Goal: Task Accomplishment & Management: Manage account settings

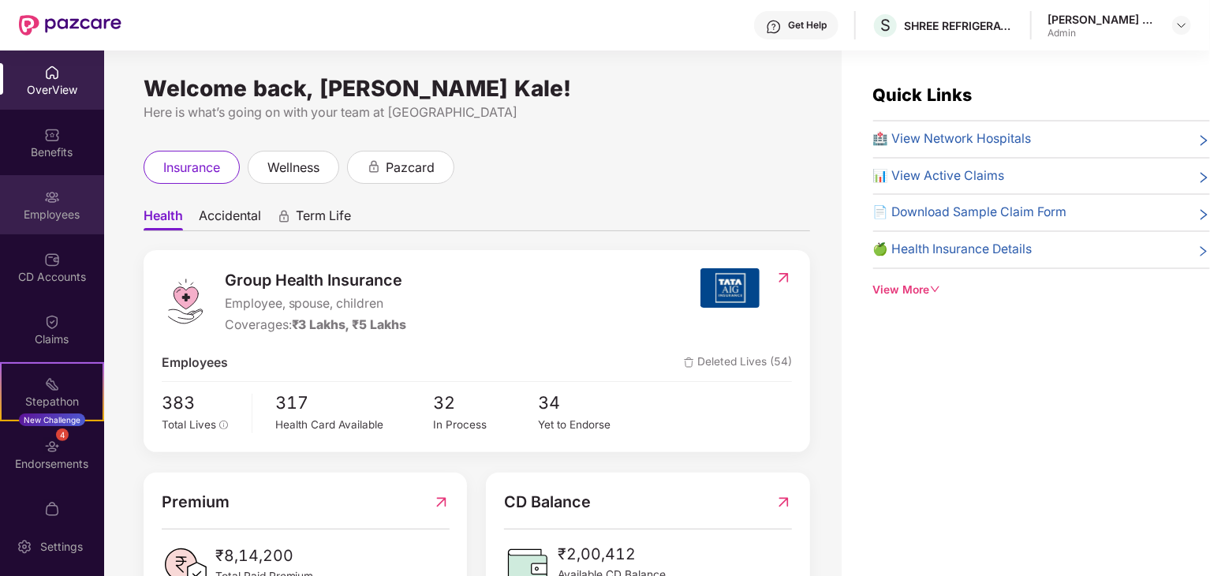
click at [49, 184] on div "Employees" at bounding box center [52, 204] width 104 height 59
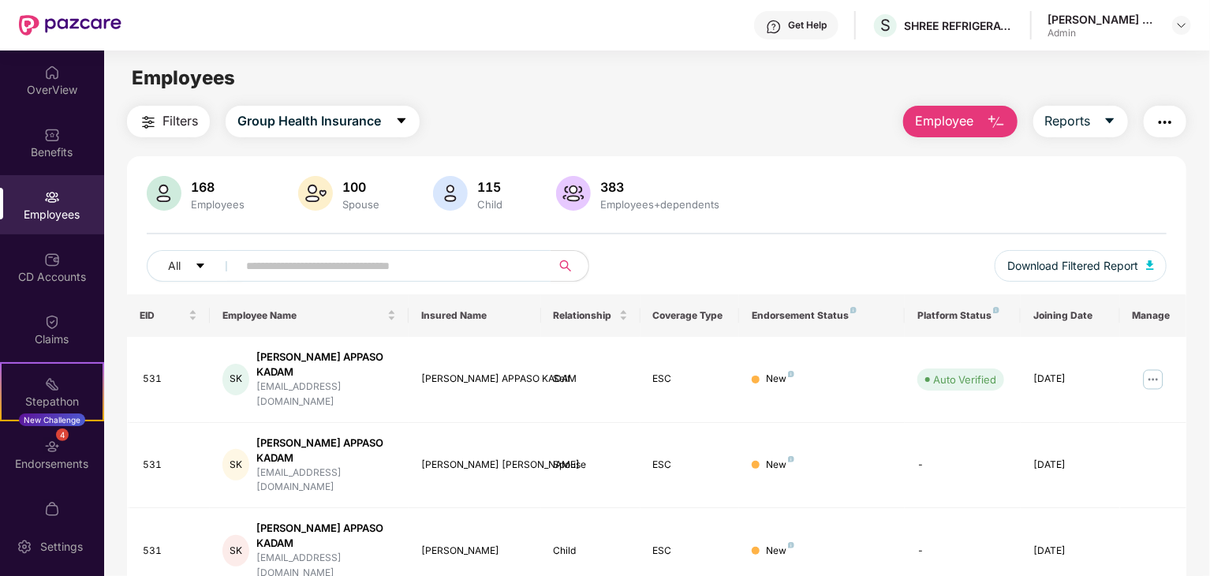
click at [329, 261] on input "text" at bounding box center [387, 266] width 283 height 24
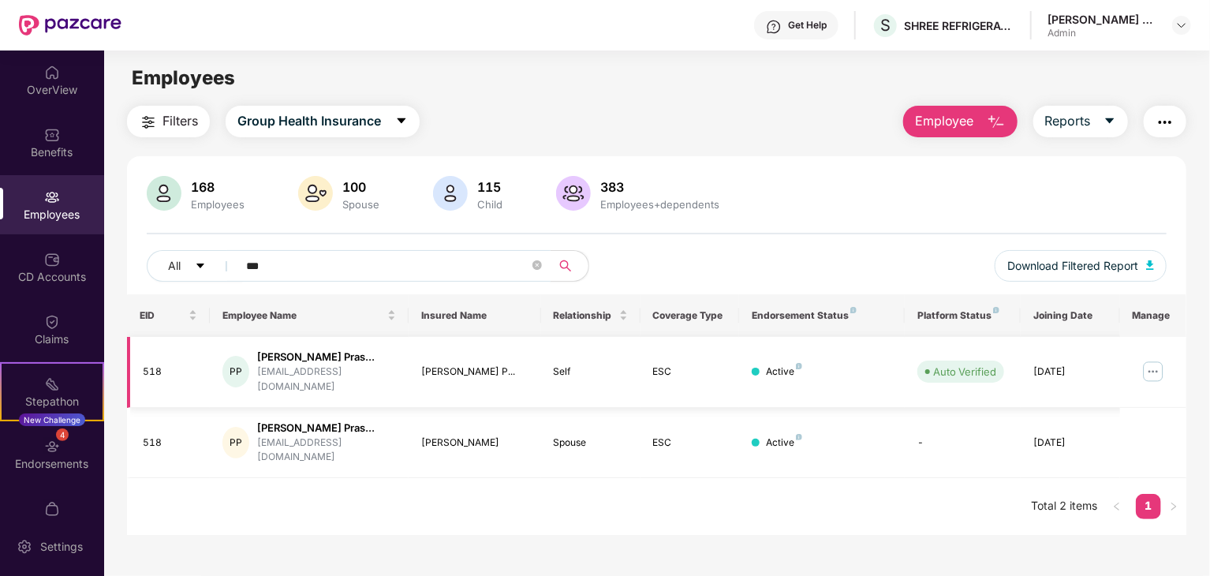
type input "***"
click at [1164, 363] on img at bounding box center [1153, 371] width 25 height 25
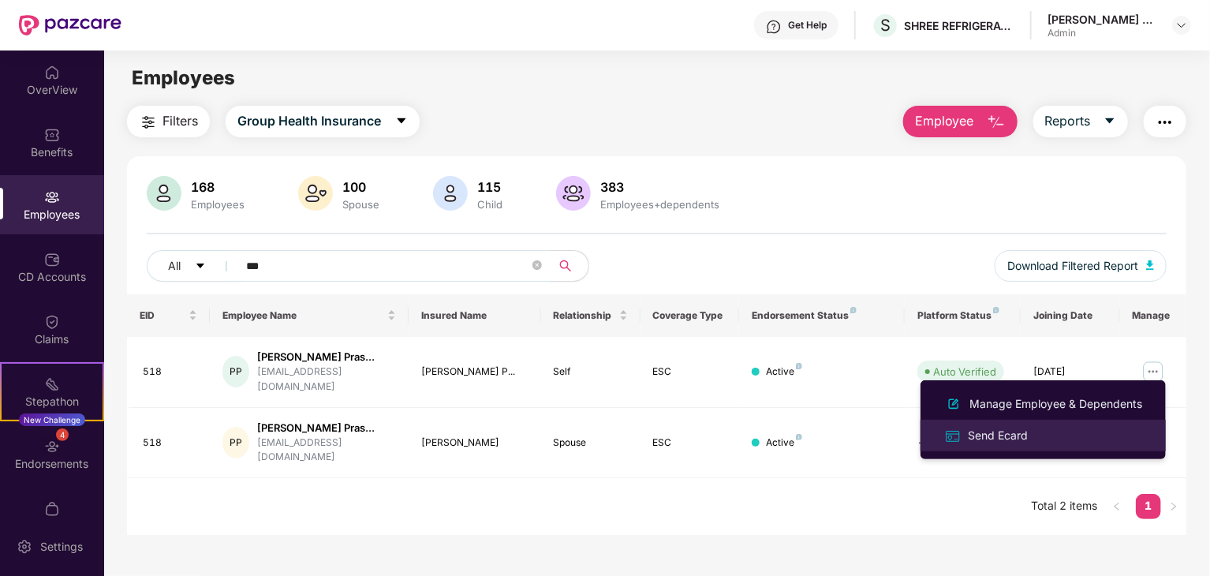
click at [1035, 428] on div "Send Ecard" at bounding box center [1043, 435] width 204 height 18
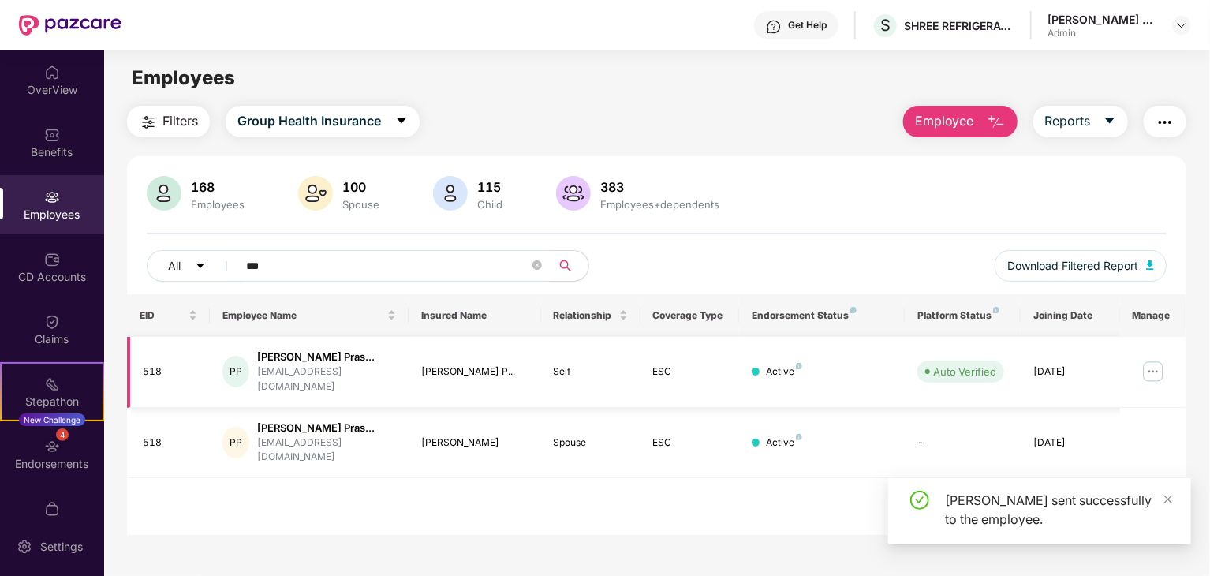
click at [1151, 361] on img at bounding box center [1153, 371] width 25 height 25
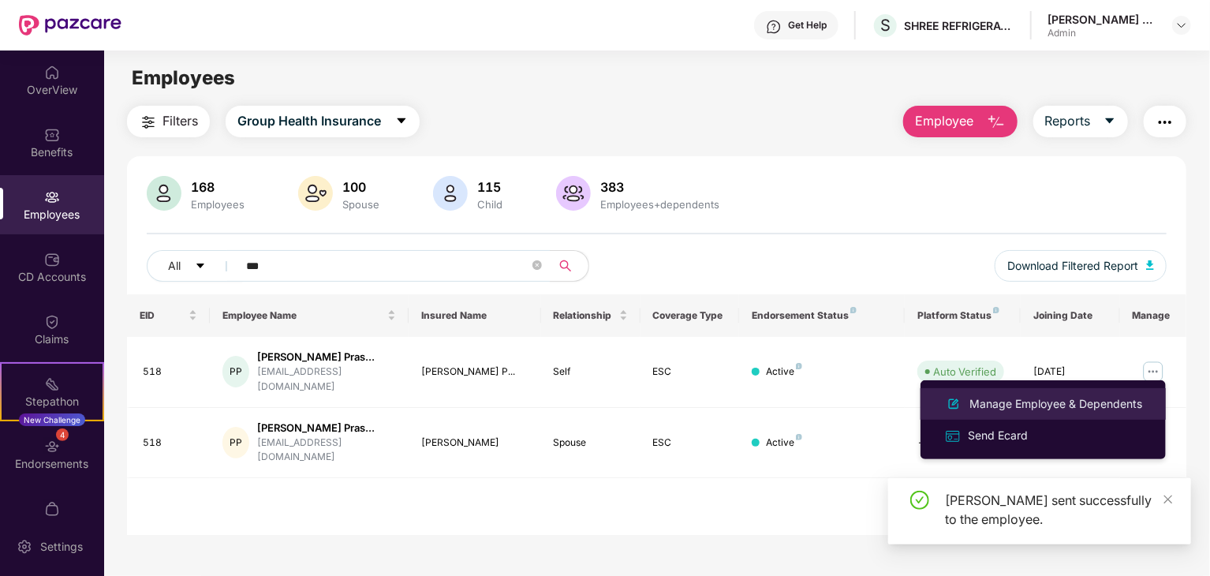
click at [1068, 399] on div "Manage Employee & Dependents" at bounding box center [1056, 403] width 179 height 17
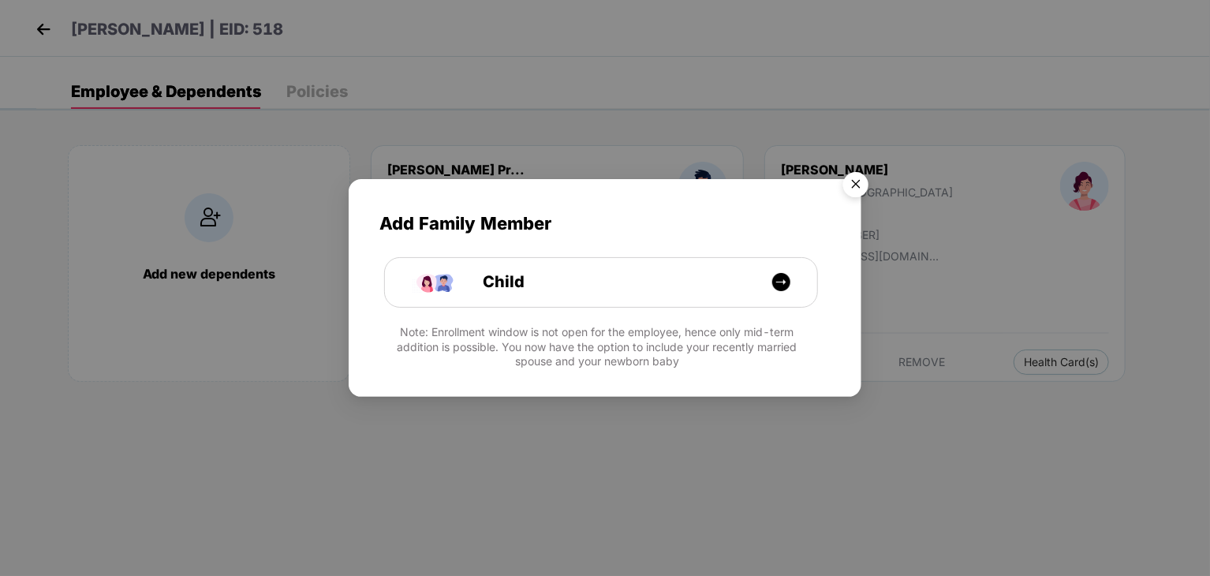
click at [858, 175] on img "Close" at bounding box center [856, 187] width 44 height 44
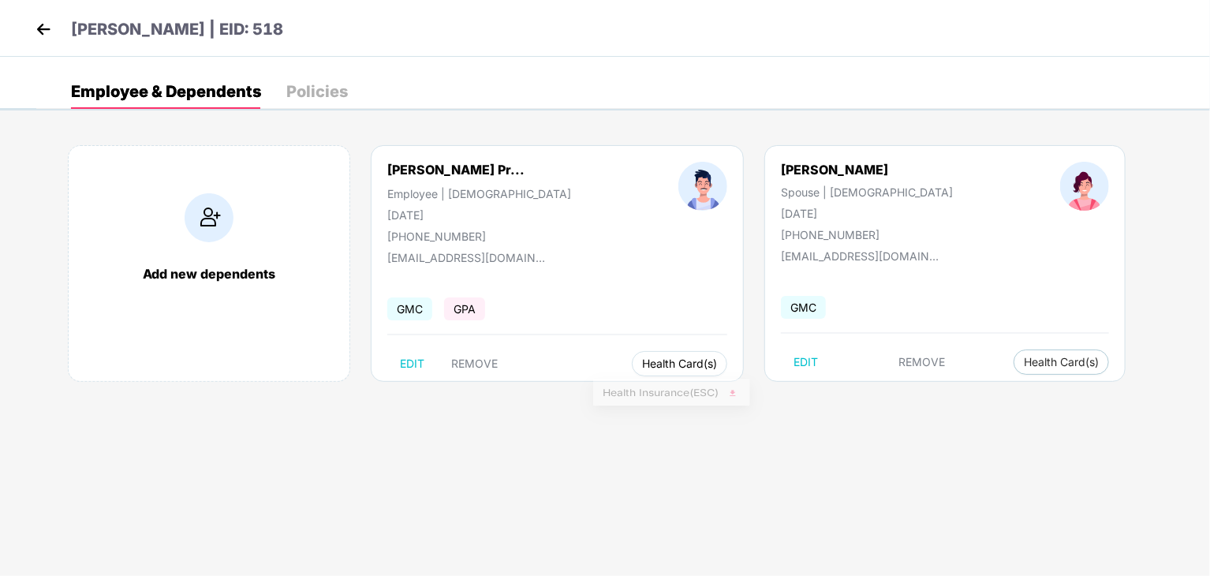
click at [649, 365] on span "Health Card(s)" at bounding box center [679, 364] width 75 height 8
click at [644, 393] on span "Health Insurance(ESC)" at bounding box center [672, 394] width 138 height 17
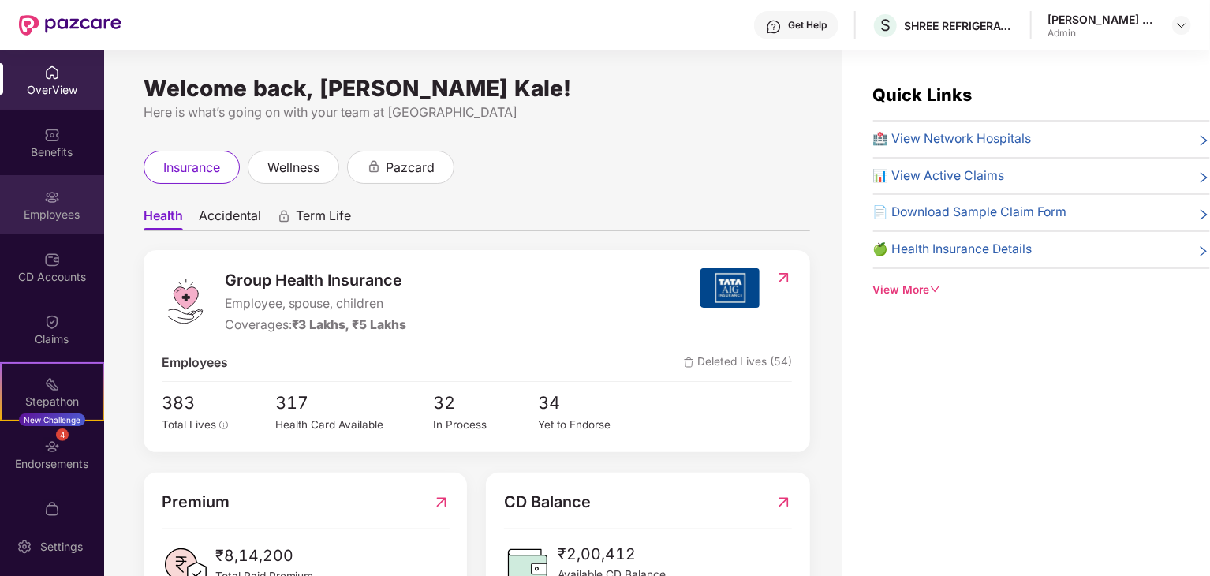
click at [85, 185] on div "Employees" at bounding box center [52, 204] width 104 height 59
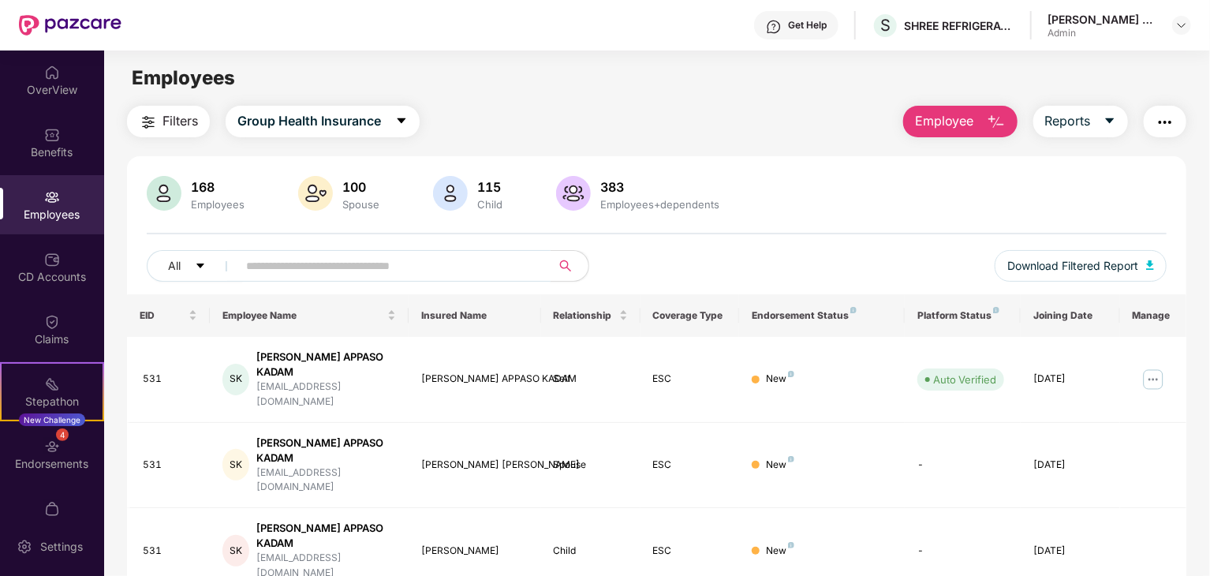
click at [385, 269] on input "text" at bounding box center [387, 266] width 283 height 24
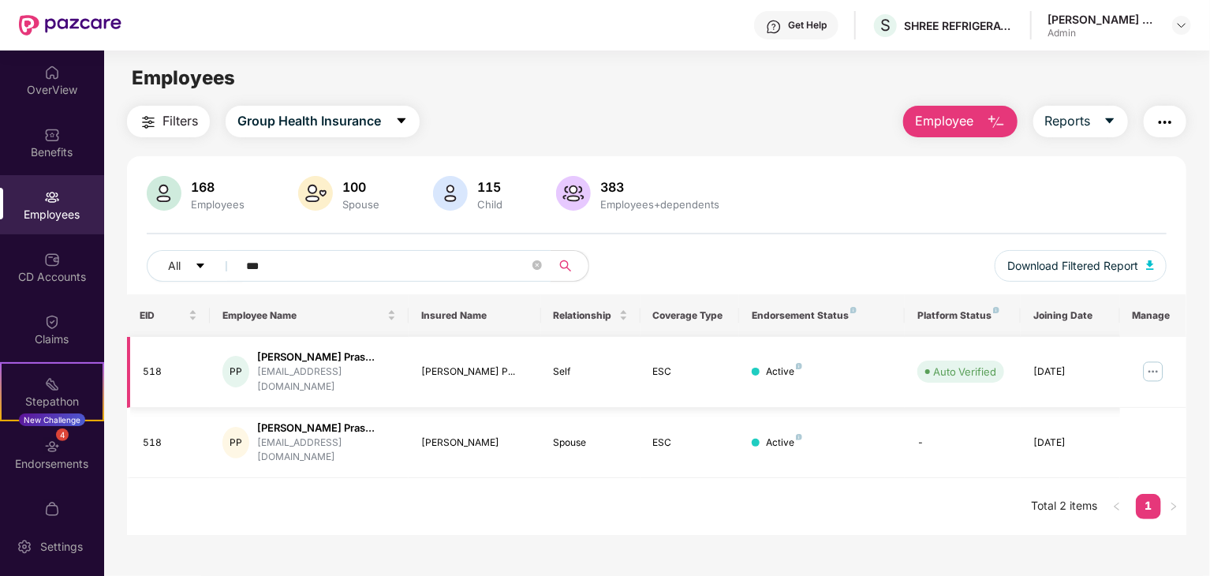
type input "***"
click at [1149, 364] on img at bounding box center [1153, 371] width 25 height 25
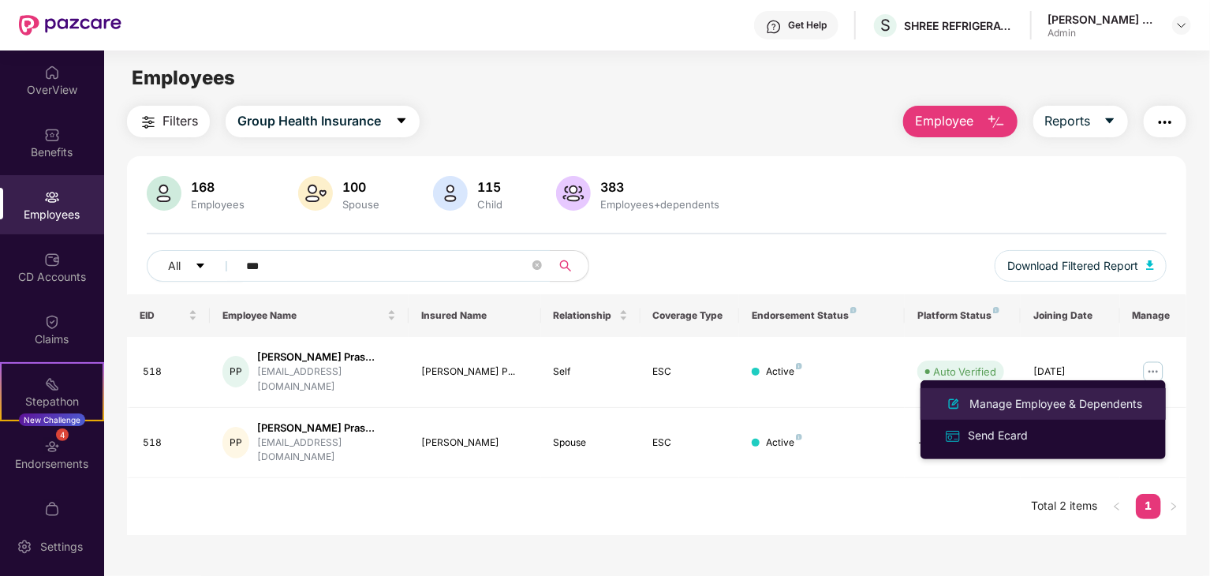
click at [1093, 402] on div "Manage Employee & Dependents" at bounding box center [1056, 403] width 179 height 17
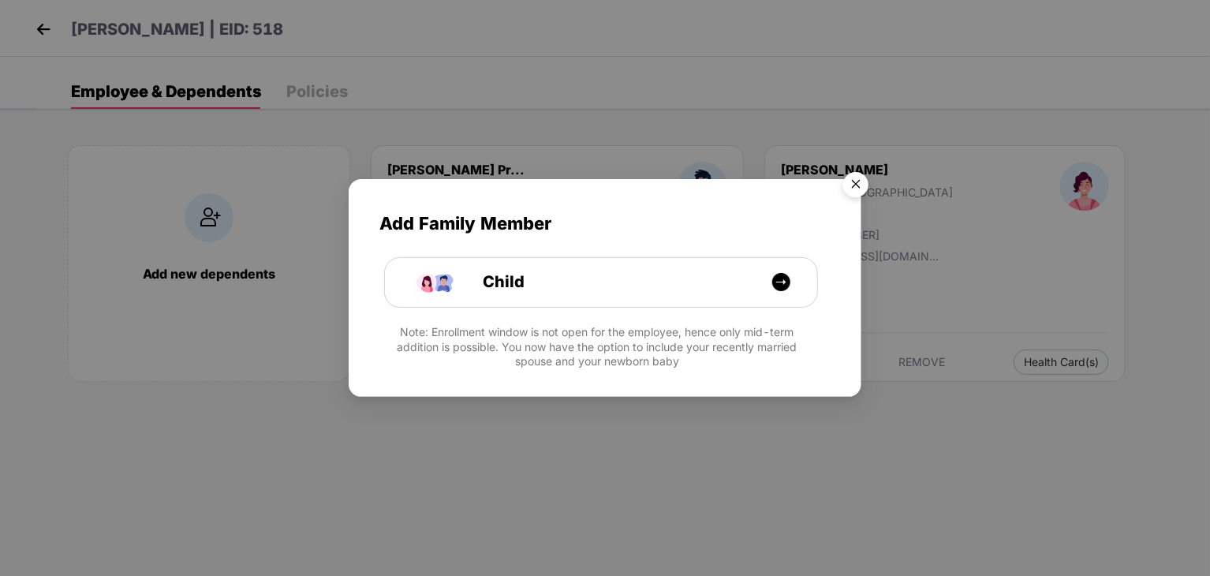
click at [862, 198] on img "Close" at bounding box center [856, 187] width 44 height 44
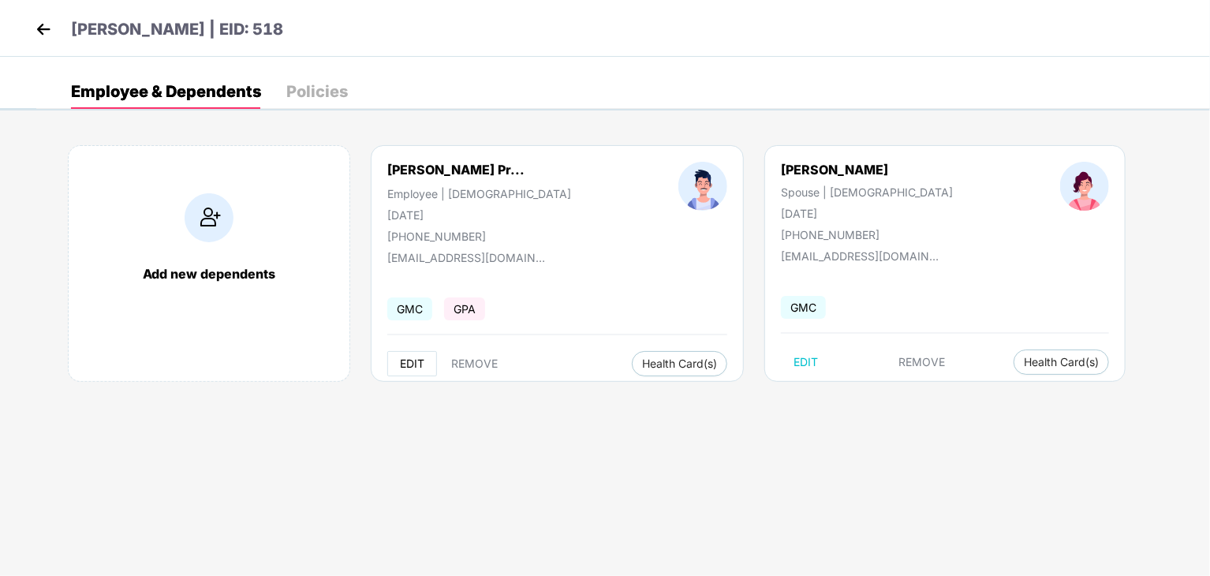
click at [434, 357] on button "EDIT" at bounding box center [412, 363] width 50 height 25
select select "****"
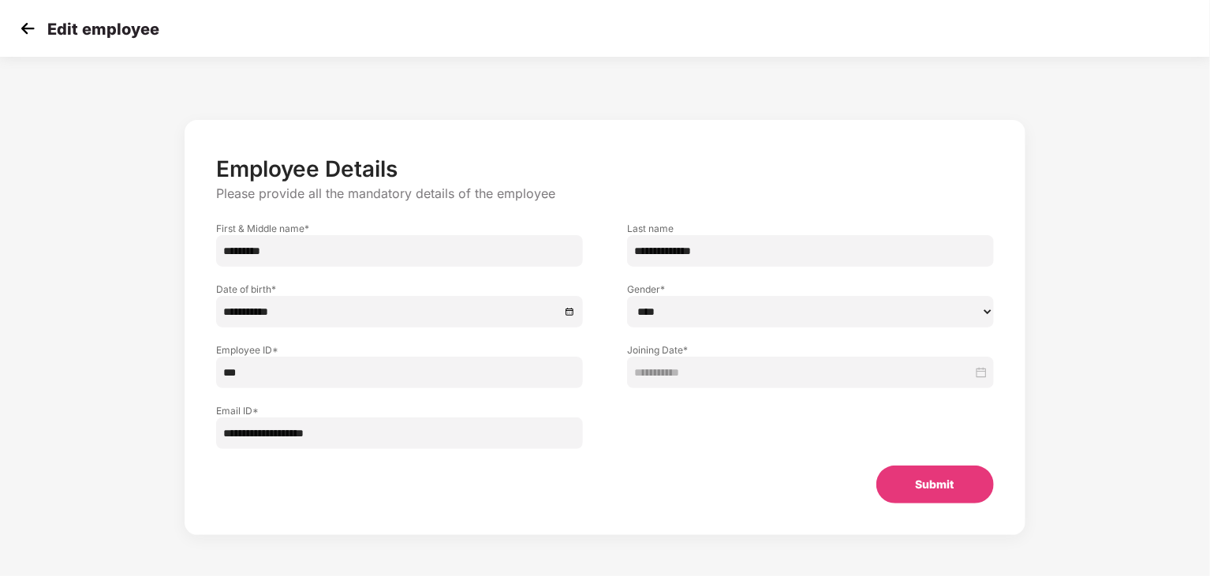
click at [765, 242] on input "**********" at bounding box center [810, 251] width 367 height 32
type input "**********"
click at [945, 478] on button "Submit" at bounding box center [936, 485] width 118 height 38
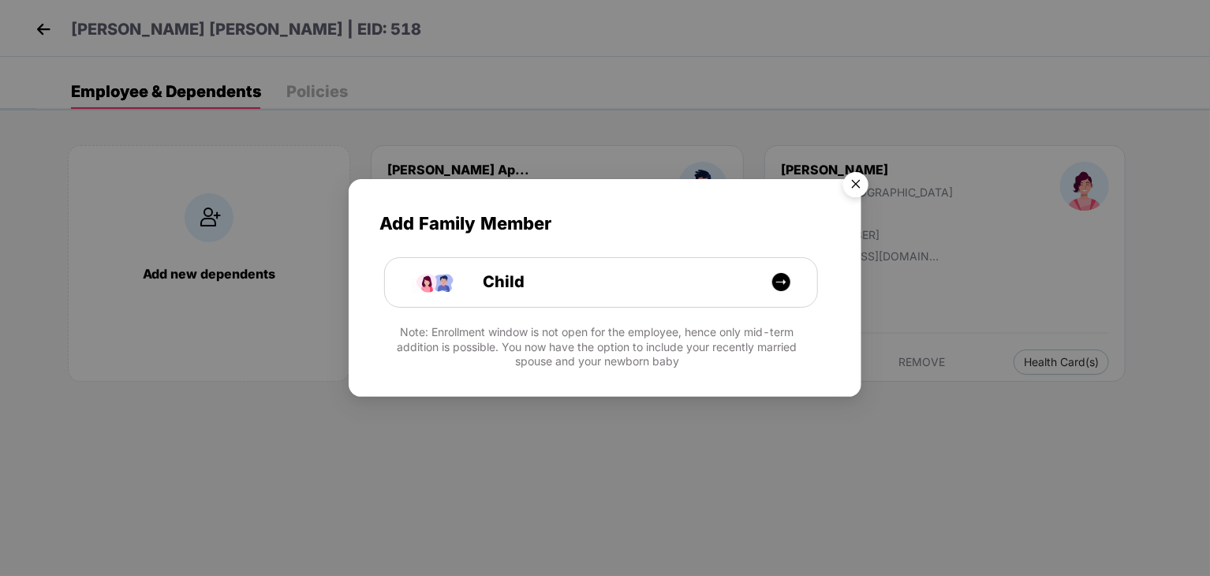
click at [850, 178] on img "Close" at bounding box center [856, 187] width 44 height 44
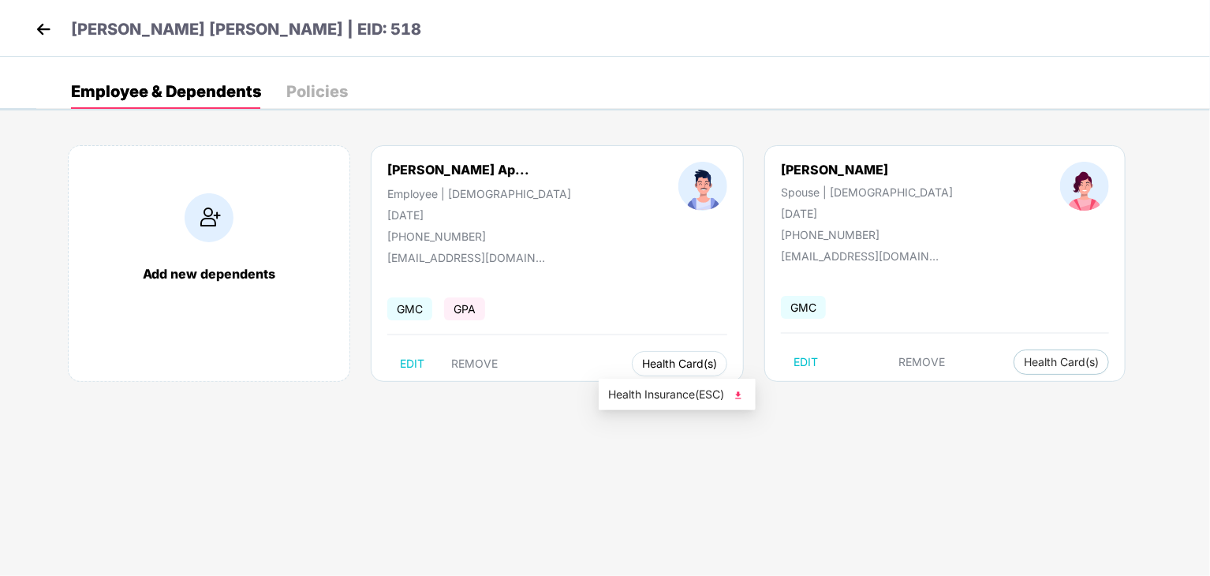
click at [642, 369] on button "Health Card(s)" at bounding box center [679, 363] width 95 height 25
click at [650, 392] on span "Health Insurance(ESC)" at bounding box center [677, 394] width 138 height 17
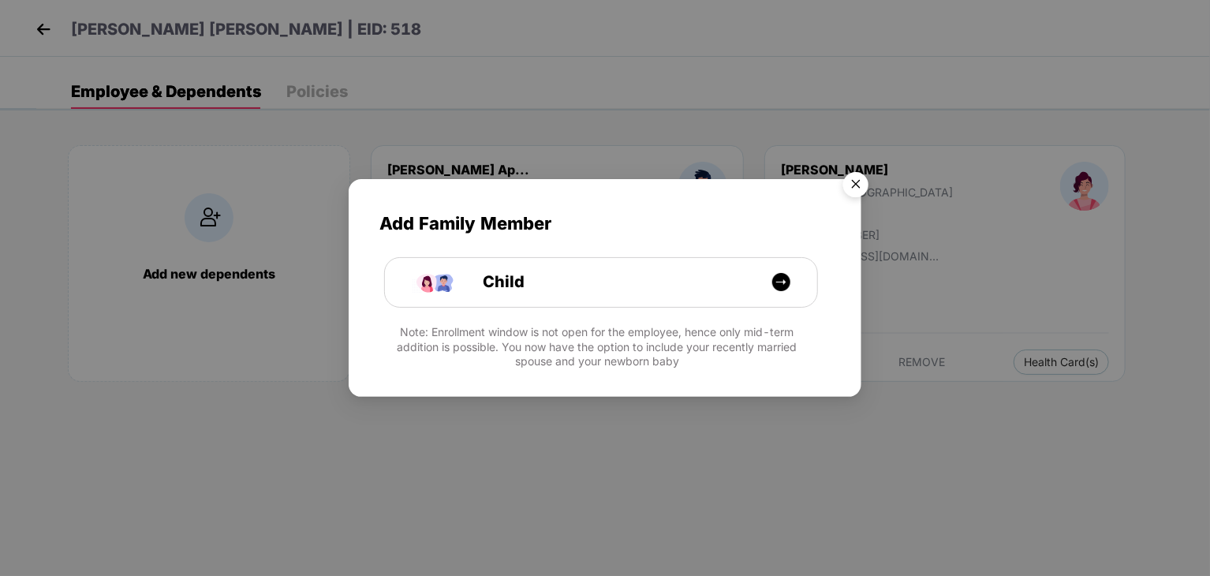
click at [855, 180] on img "Close" at bounding box center [856, 187] width 44 height 44
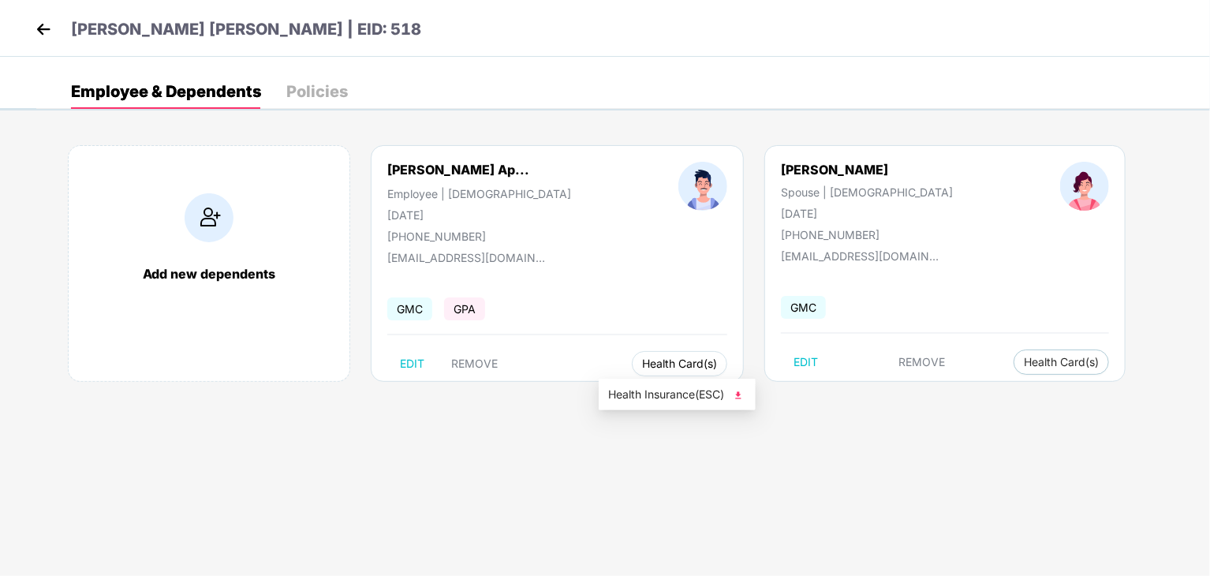
click at [677, 360] on span "Health Card(s)" at bounding box center [679, 364] width 75 height 8
click at [684, 398] on span "Health Insurance(ESC)" at bounding box center [677, 394] width 138 height 17
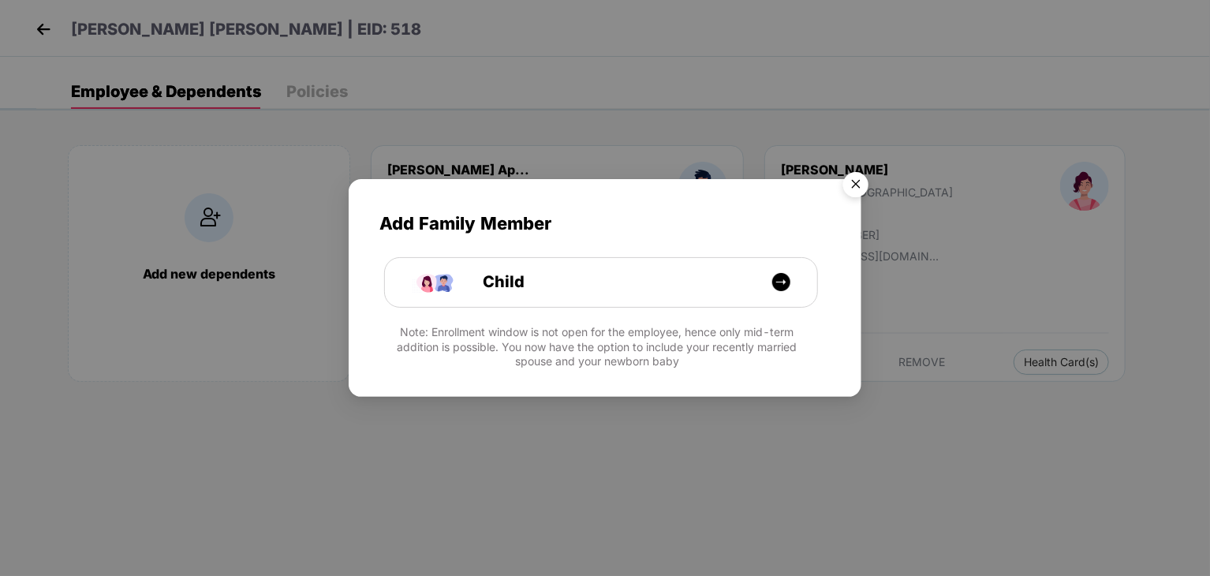
click at [859, 184] on img "Close" at bounding box center [856, 187] width 44 height 44
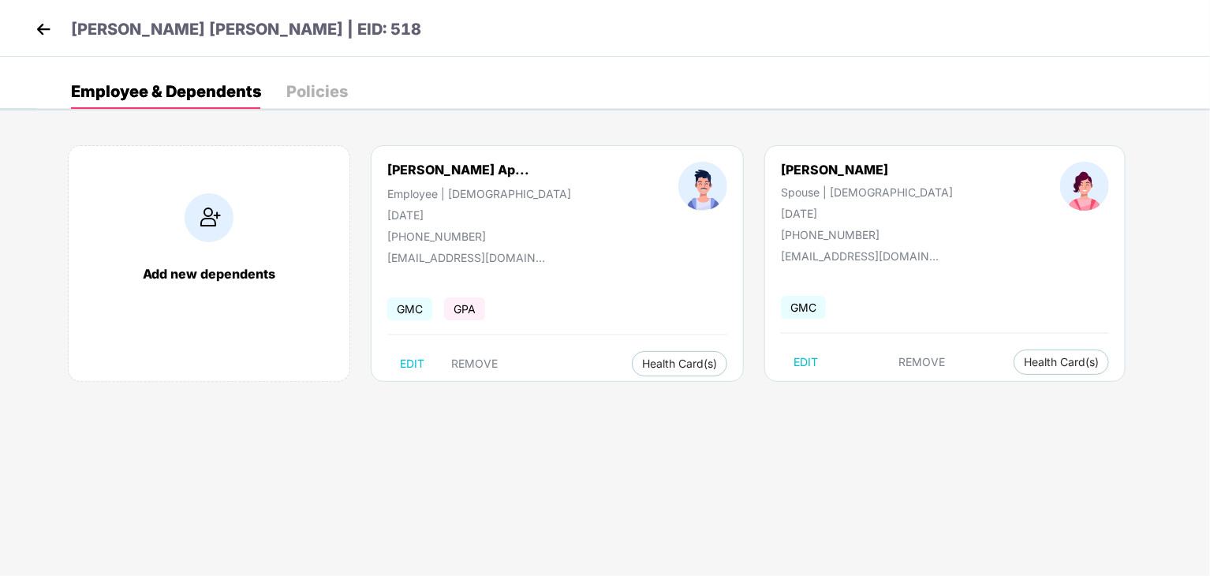
click at [46, 23] on img at bounding box center [44, 29] width 24 height 24
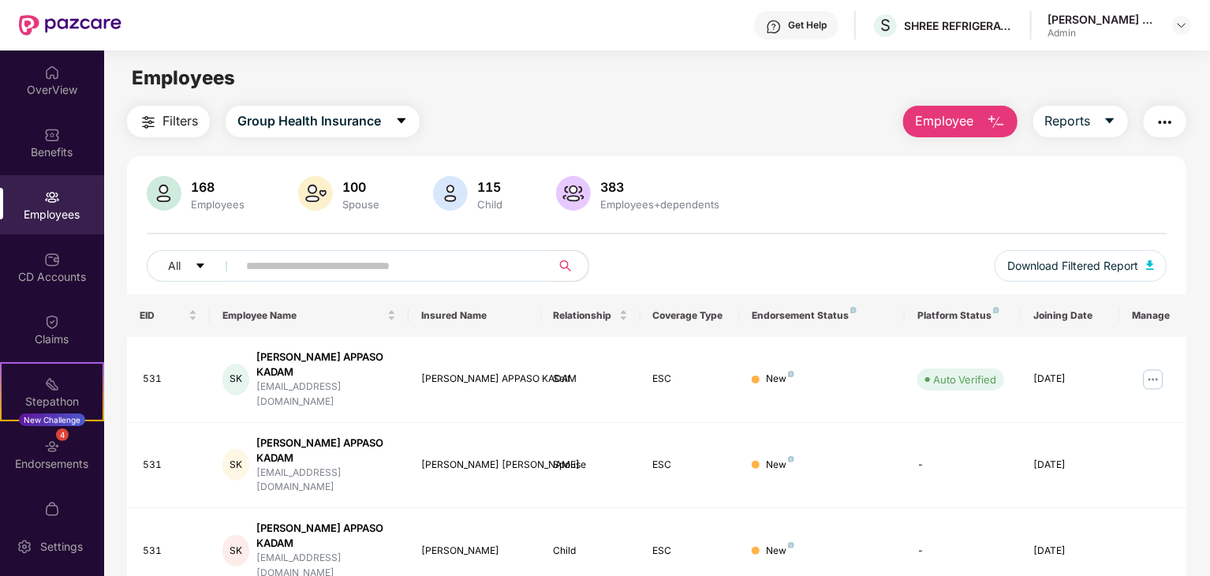
click at [47, 190] on img at bounding box center [52, 197] width 16 height 16
click at [281, 267] on input "text" at bounding box center [387, 266] width 283 height 24
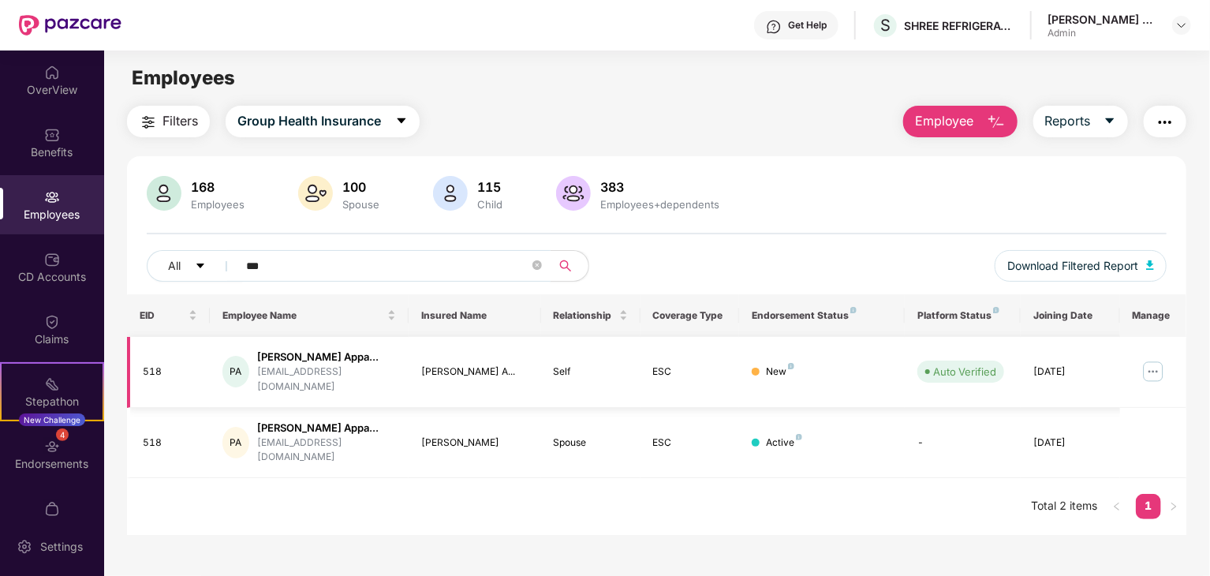
type input "***"
click at [360, 350] on div "PA Pentakota Venkata Appa... p.venkat42@gmail.com" at bounding box center [310, 372] width 174 height 45
click at [455, 432] on td "[PERSON_NAME]" at bounding box center [475, 443] width 133 height 71
click at [628, 381] on td "Self" at bounding box center [590, 372] width 99 height 71
click at [1164, 366] on img at bounding box center [1153, 371] width 25 height 25
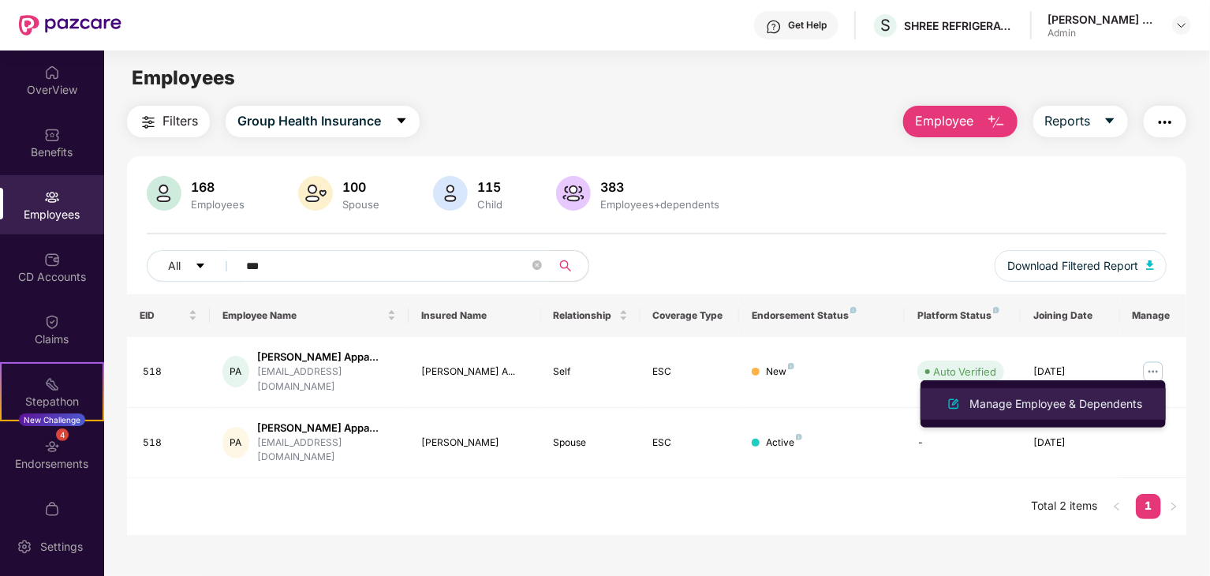
click at [1087, 414] on li "Manage Employee & Dependents" at bounding box center [1043, 404] width 245 height 32
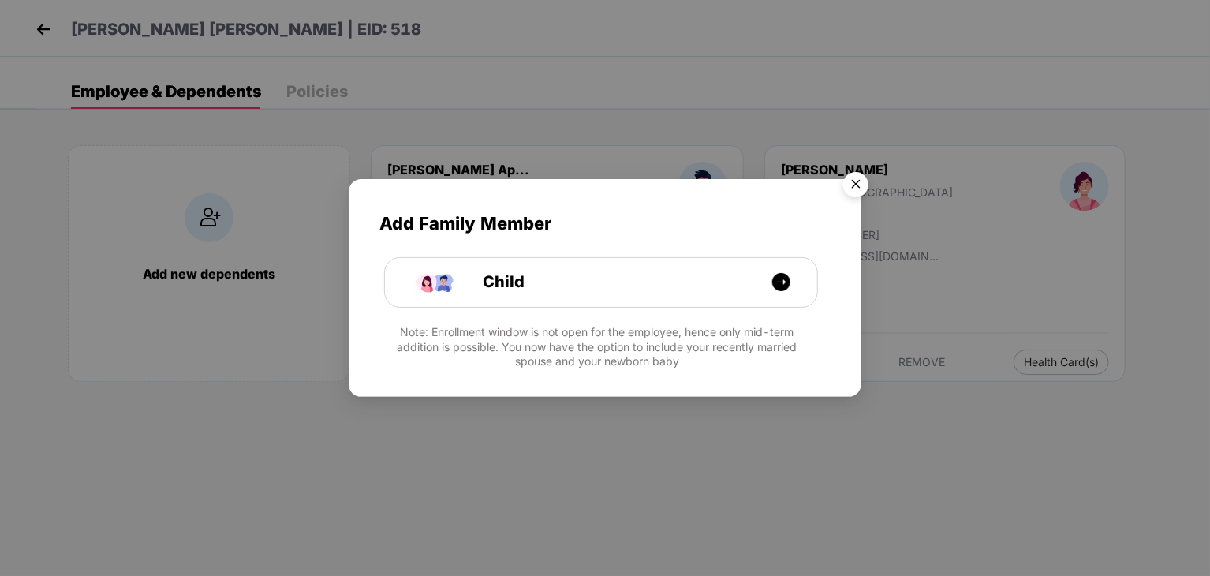
click at [862, 187] on img "Close" at bounding box center [856, 187] width 44 height 44
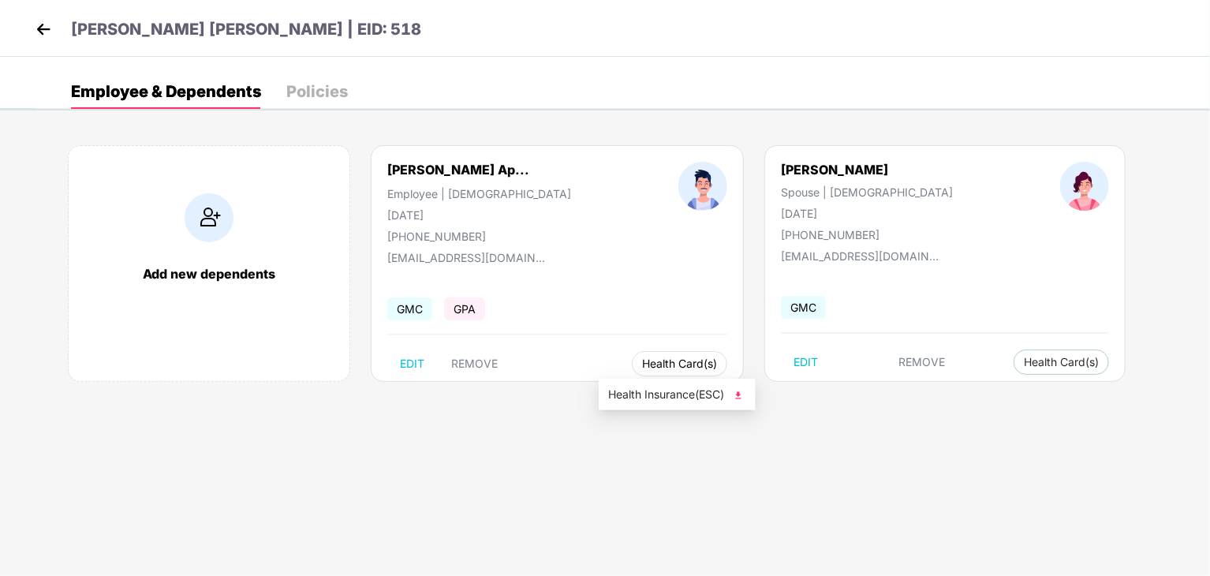
click at [642, 365] on span "Health Card(s)" at bounding box center [679, 364] width 75 height 8
click at [657, 391] on span "Health Insurance(ESC)" at bounding box center [677, 394] width 138 height 17
click at [36, 32] on img at bounding box center [44, 29] width 24 height 24
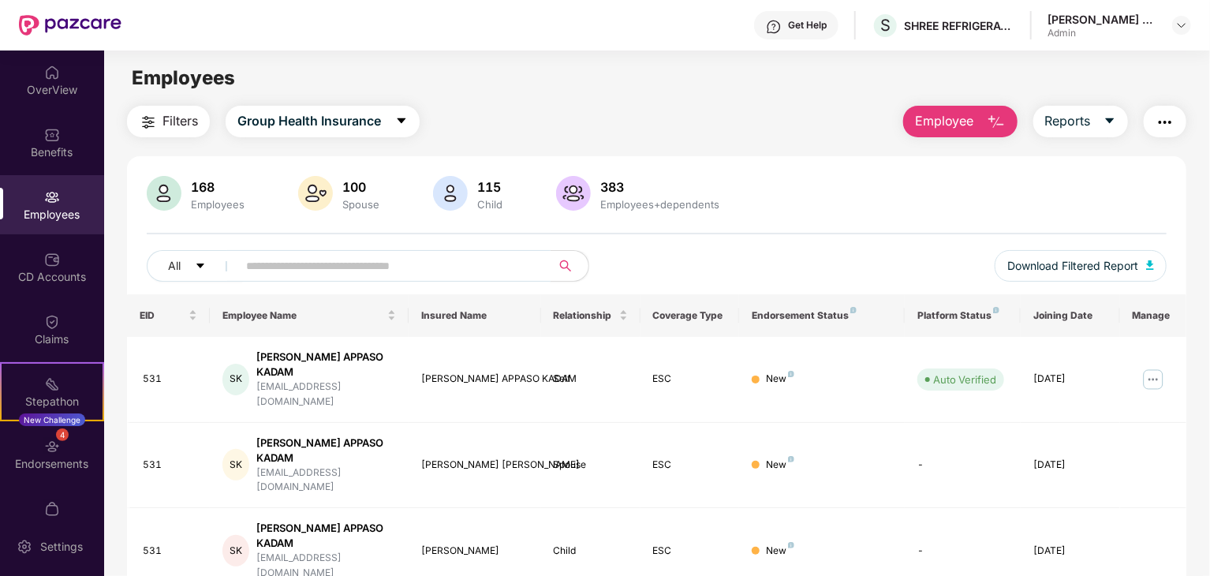
click at [342, 264] on input "text" at bounding box center [387, 266] width 283 height 24
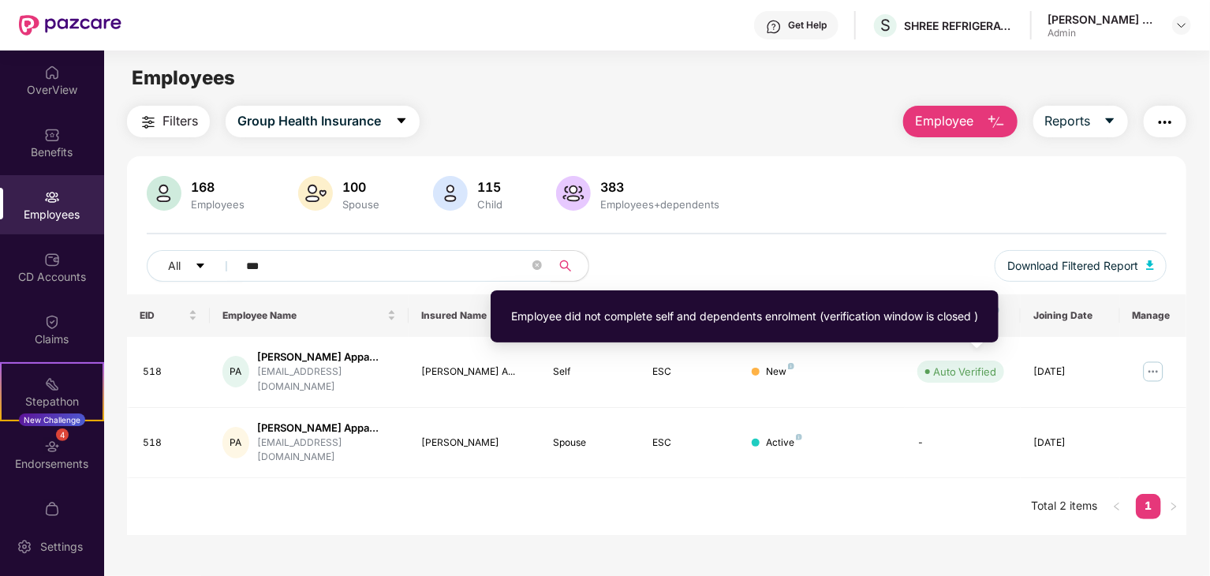
type input "***"
click at [954, 321] on div "Employee did not complete self and dependents enrolment (verification window is…" at bounding box center [744, 316] width 467 height 17
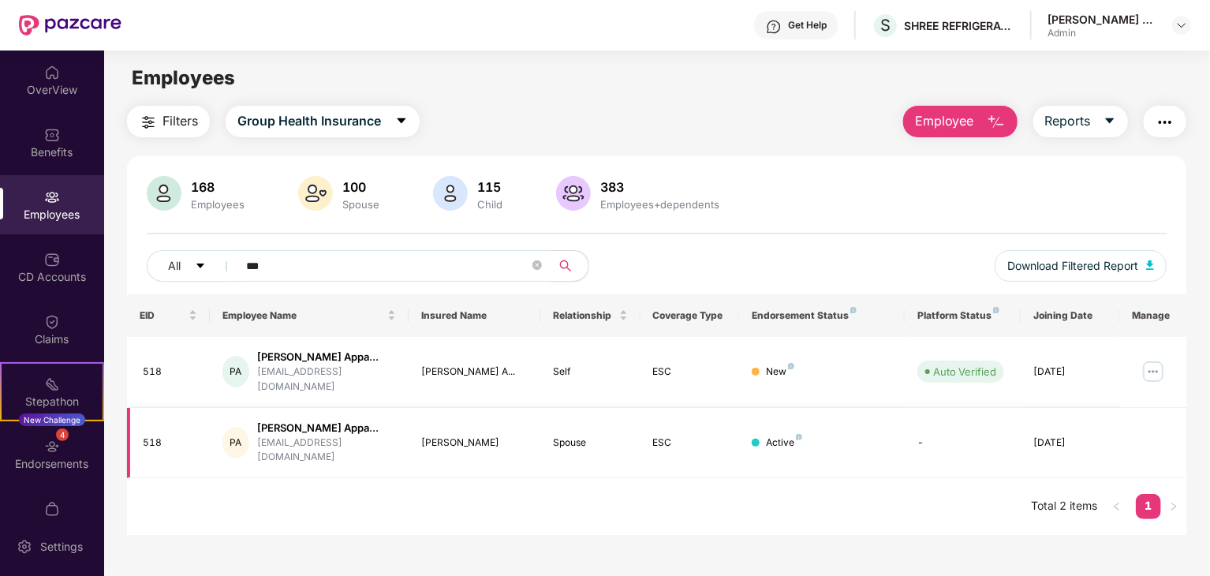
click at [1008, 436] on td "-" at bounding box center [963, 443] width 116 height 71
click at [1155, 369] on img at bounding box center [1153, 371] width 25 height 25
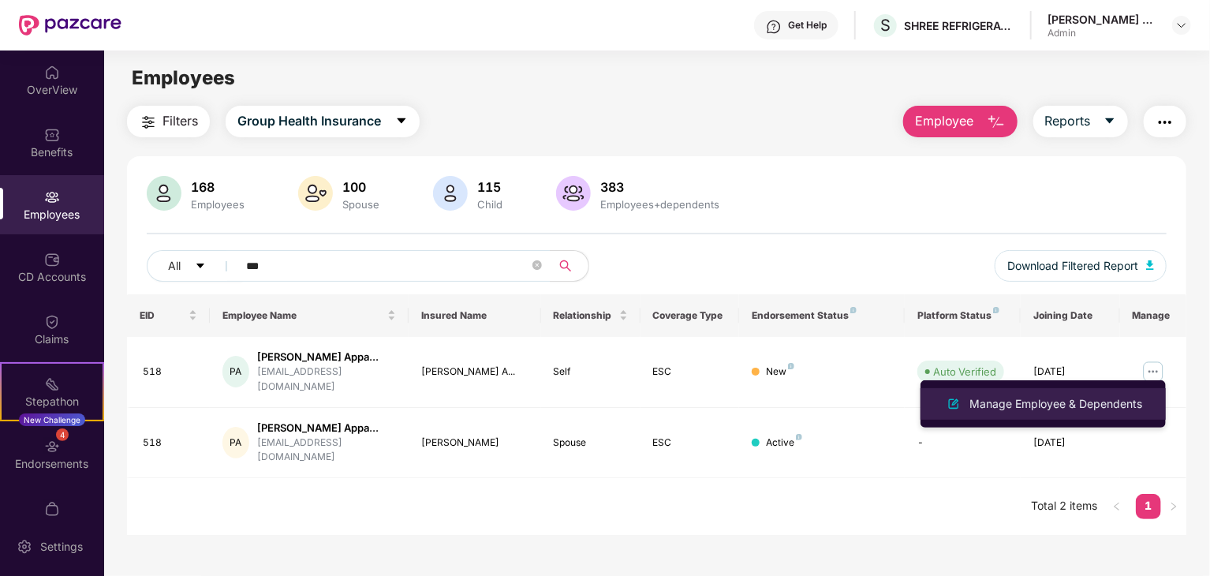
click at [1090, 400] on div "Manage Employee & Dependents" at bounding box center [1056, 403] width 179 height 17
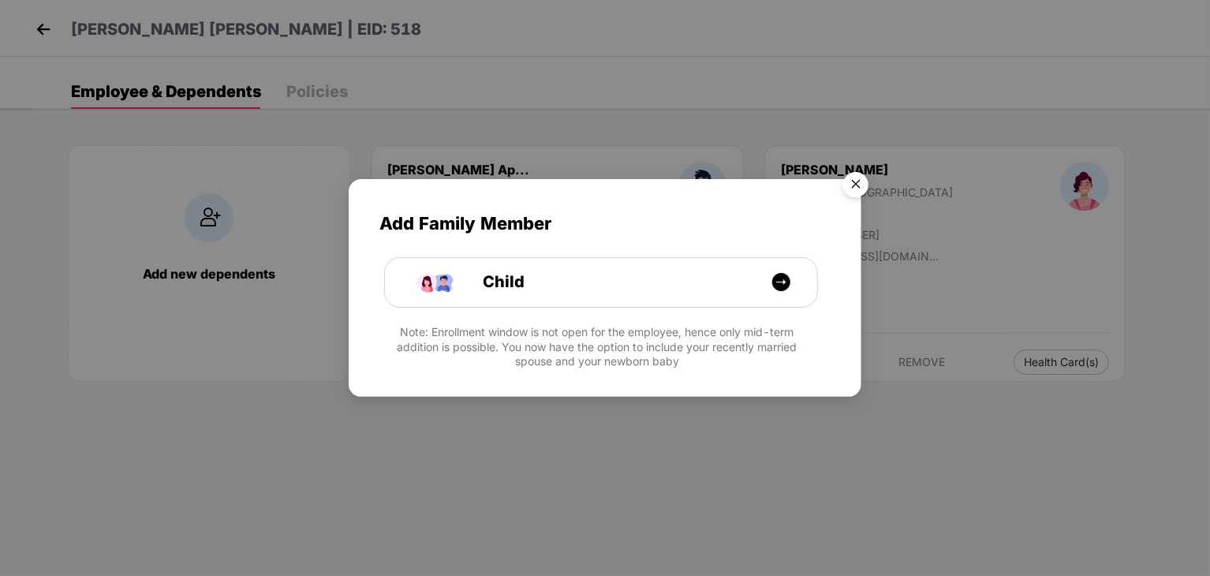
click at [870, 174] on img "Close" at bounding box center [856, 187] width 44 height 44
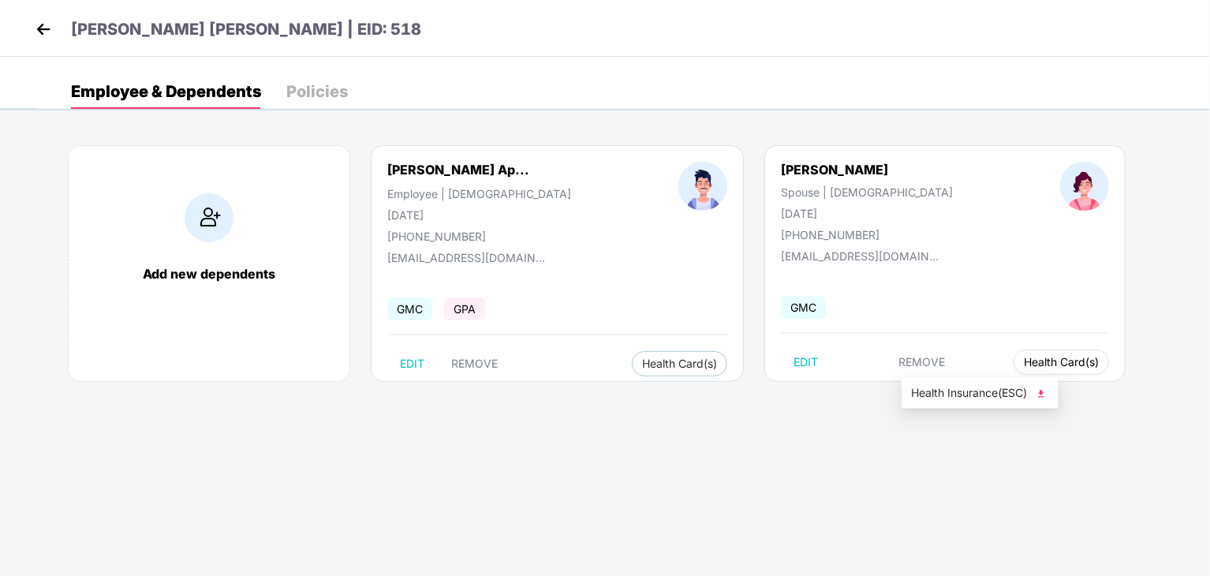
click at [1024, 358] on span "Health Card(s)" at bounding box center [1061, 362] width 75 height 8
click at [939, 392] on span "Health Insurance(ESC)" at bounding box center [980, 392] width 138 height 17
click at [632, 354] on button "Health Card(s)" at bounding box center [679, 363] width 95 height 25
click at [647, 398] on span "Health Insurance(ESC)" at bounding box center [677, 394] width 138 height 17
click at [411, 364] on span "EDIT" at bounding box center [412, 363] width 24 height 13
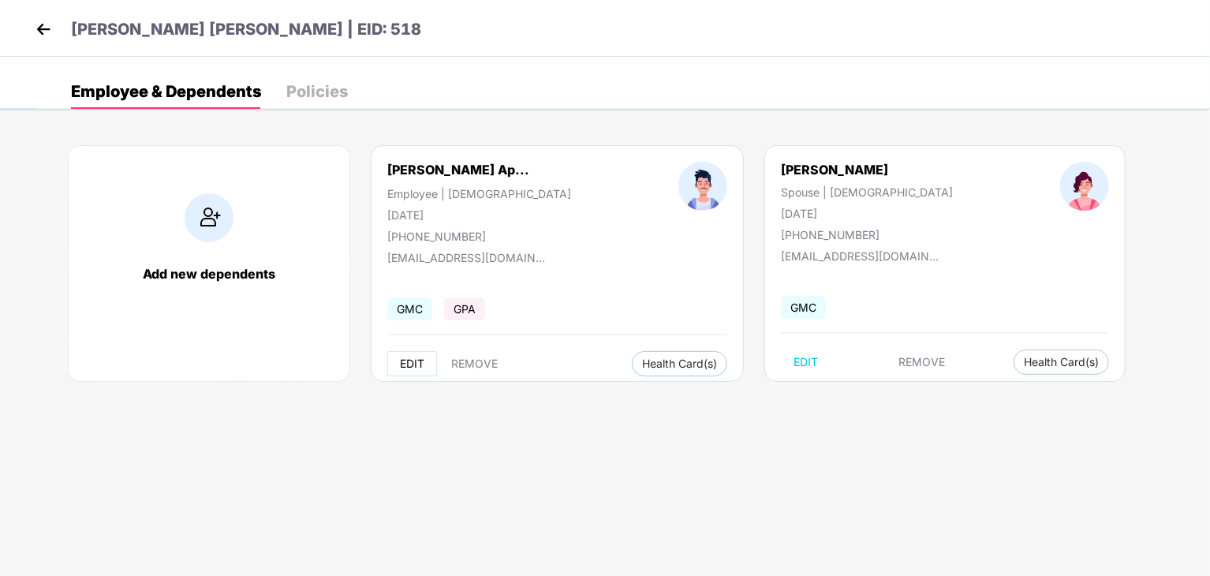
select select "****"
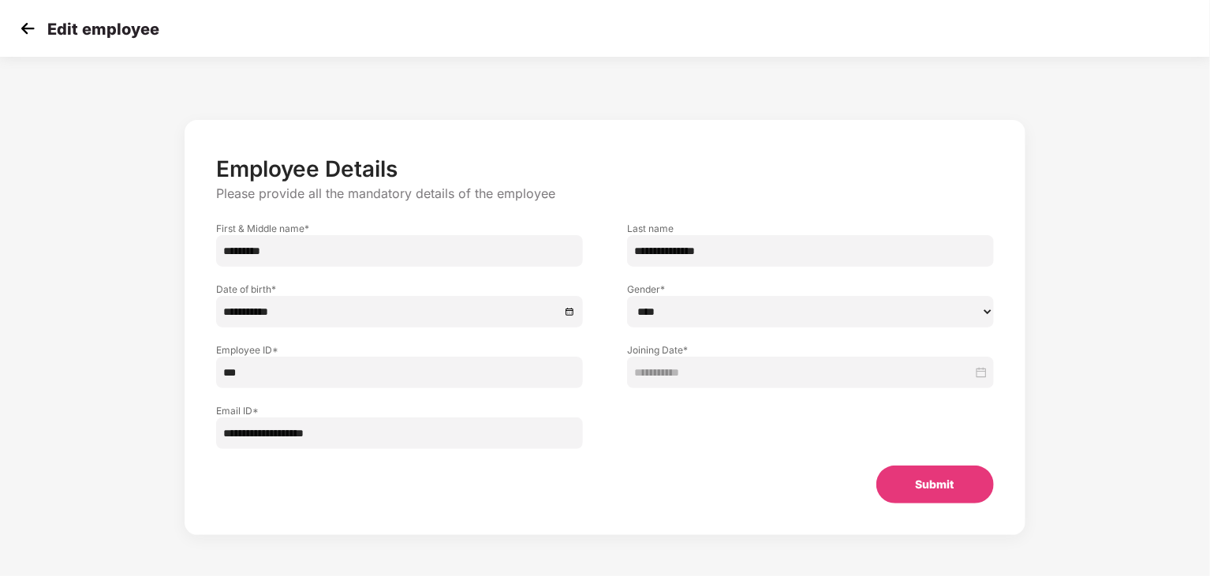
click at [945, 477] on button "Submit" at bounding box center [936, 485] width 118 height 38
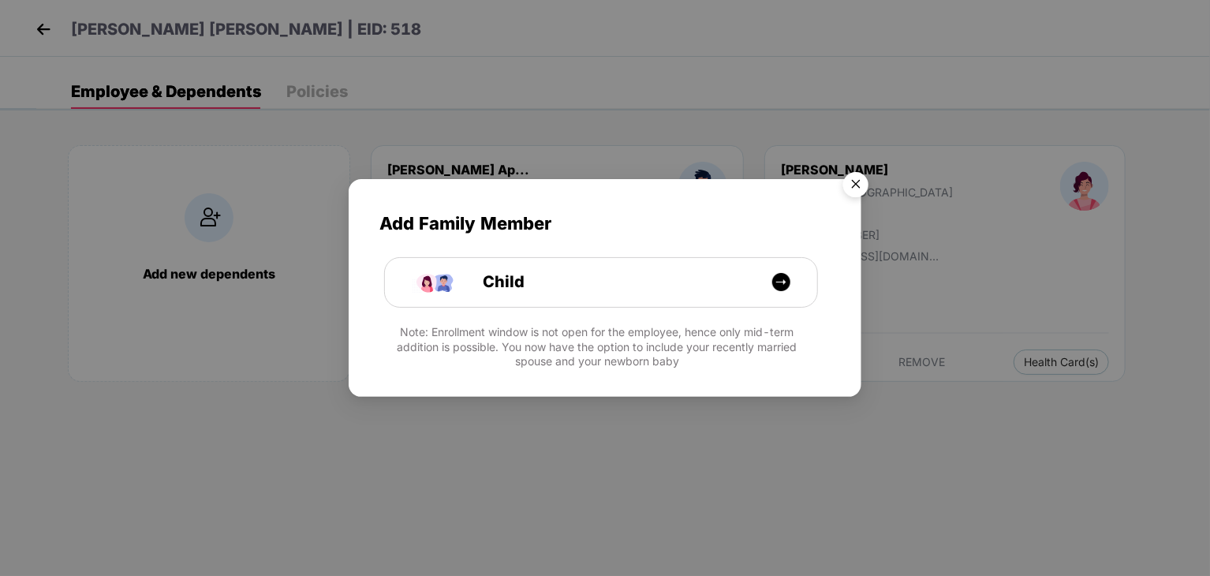
click at [859, 178] on img "Close" at bounding box center [856, 187] width 44 height 44
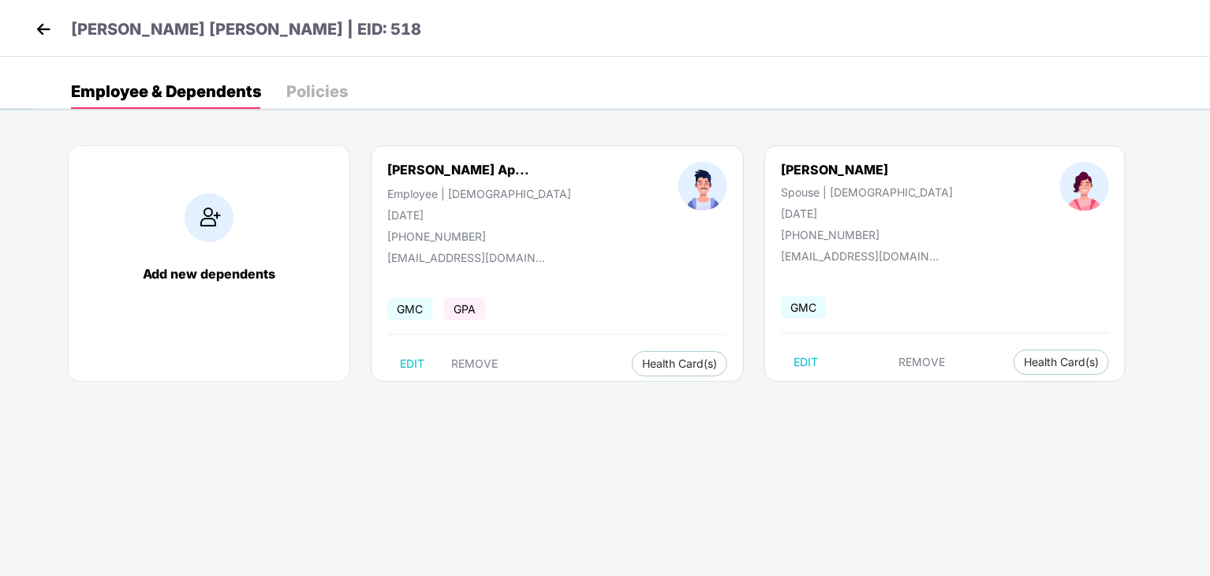
click at [297, 80] on div "Policies" at bounding box center [317, 91] width 62 height 35
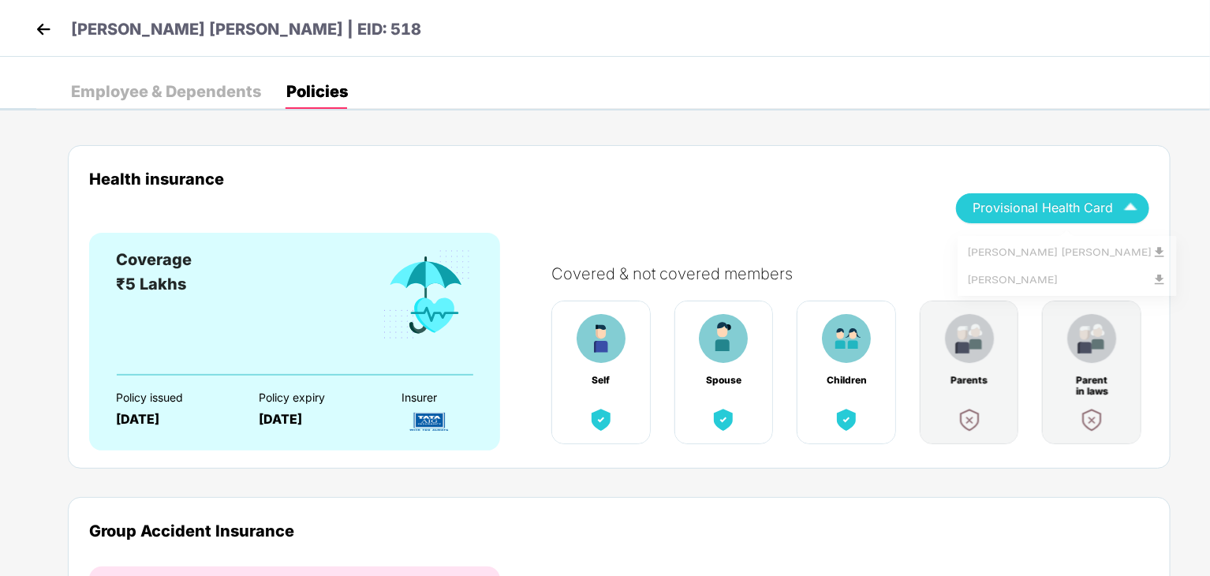
click at [1016, 209] on span "Provisional Health Card" at bounding box center [1043, 208] width 140 height 9
click at [1152, 260] on img at bounding box center [1160, 257] width 16 height 16
click at [196, 89] on div "Employee & Dependents" at bounding box center [166, 92] width 190 height 16
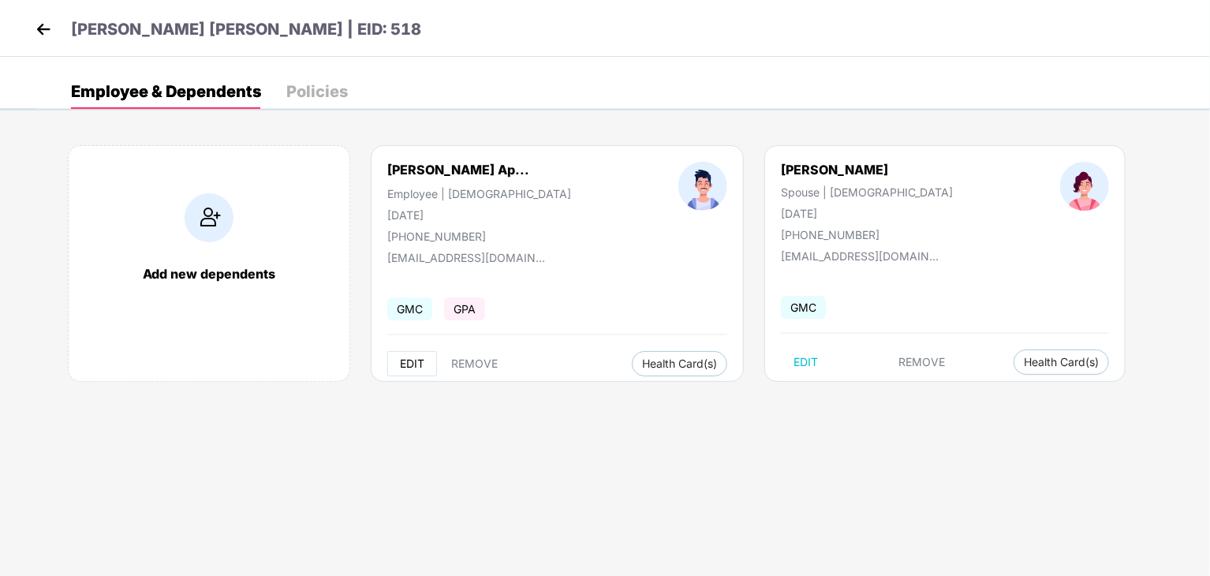
click at [417, 354] on button "EDIT" at bounding box center [412, 363] width 50 height 25
select select "****"
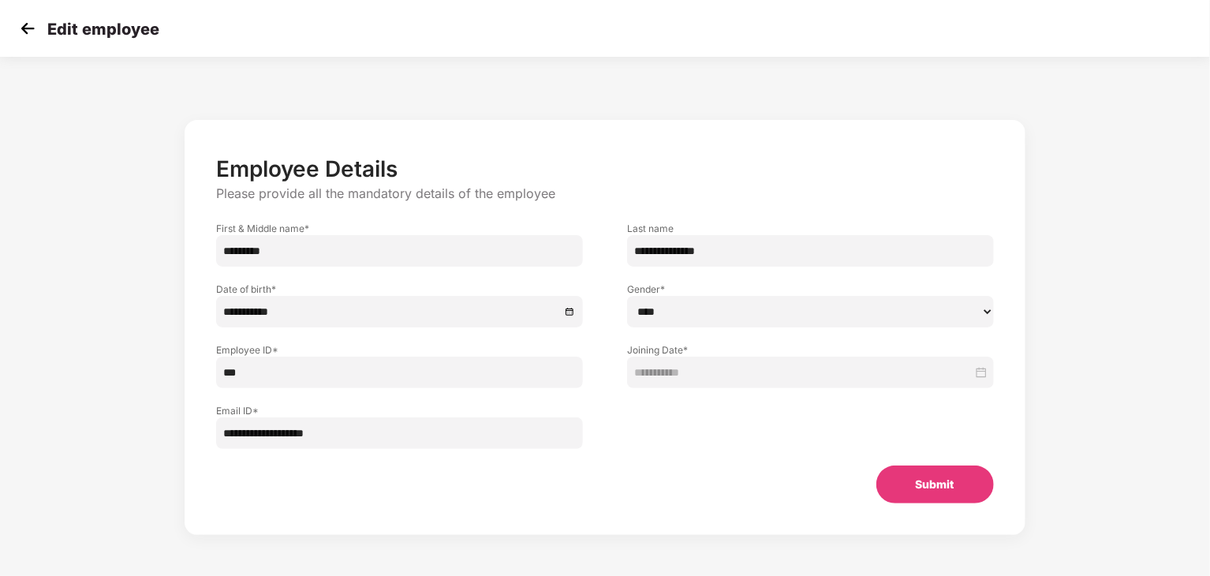
click at [929, 492] on button "Submit" at bounding box center [936, 485] width 118 height 38
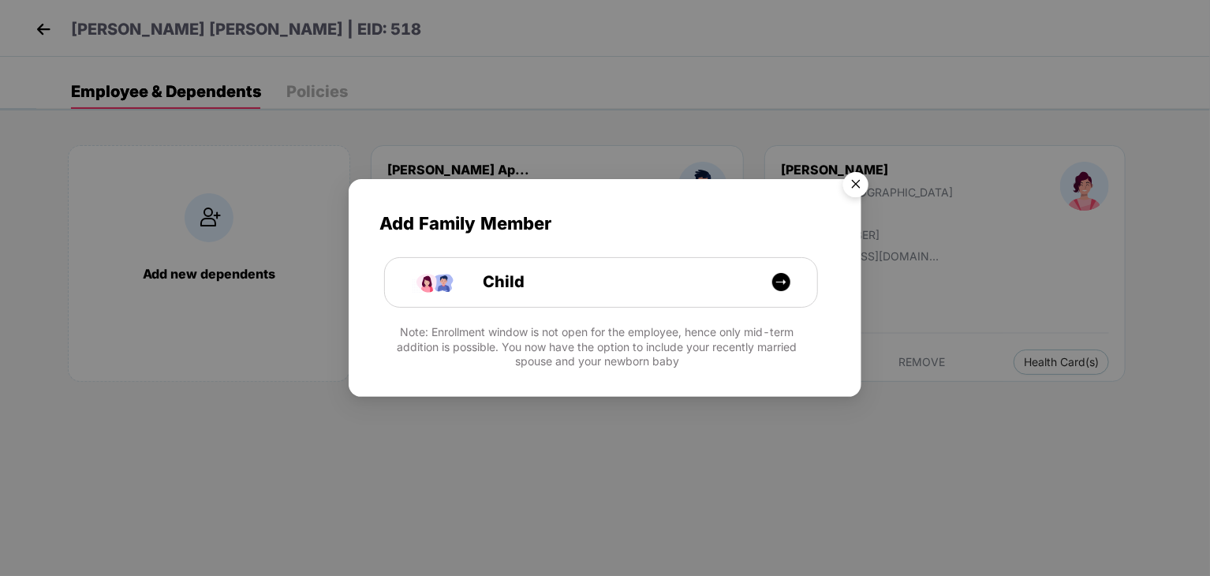
click at [856, 190] on img "Close" at bounding box center [856, 187] width 44 height 44
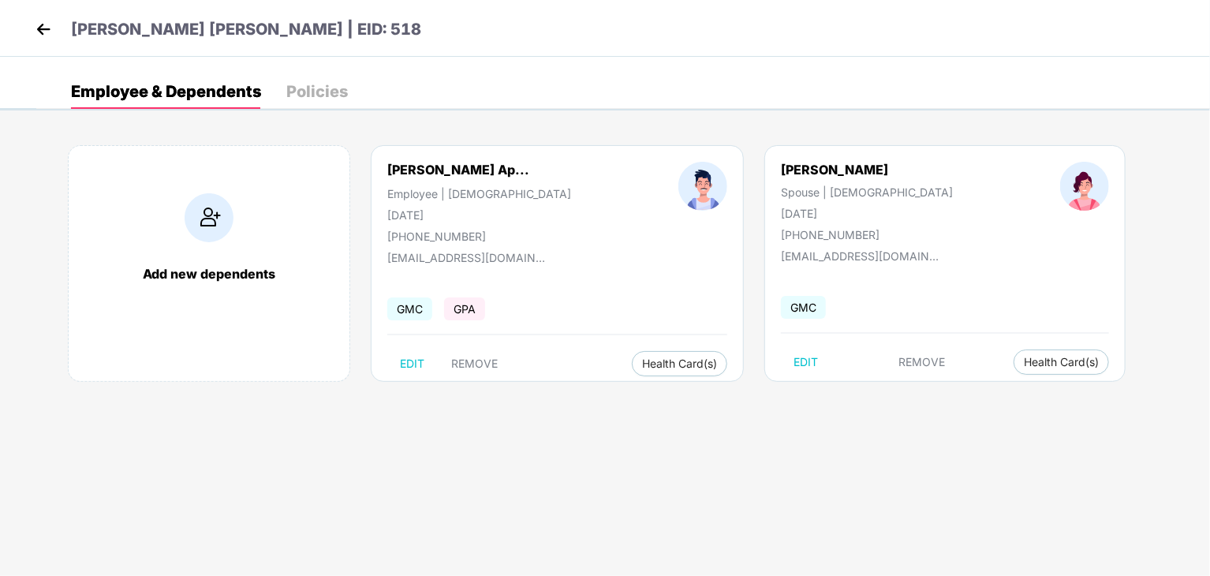
click at [35, 39] on img at bounding box center [44, 29] width 24 height 24
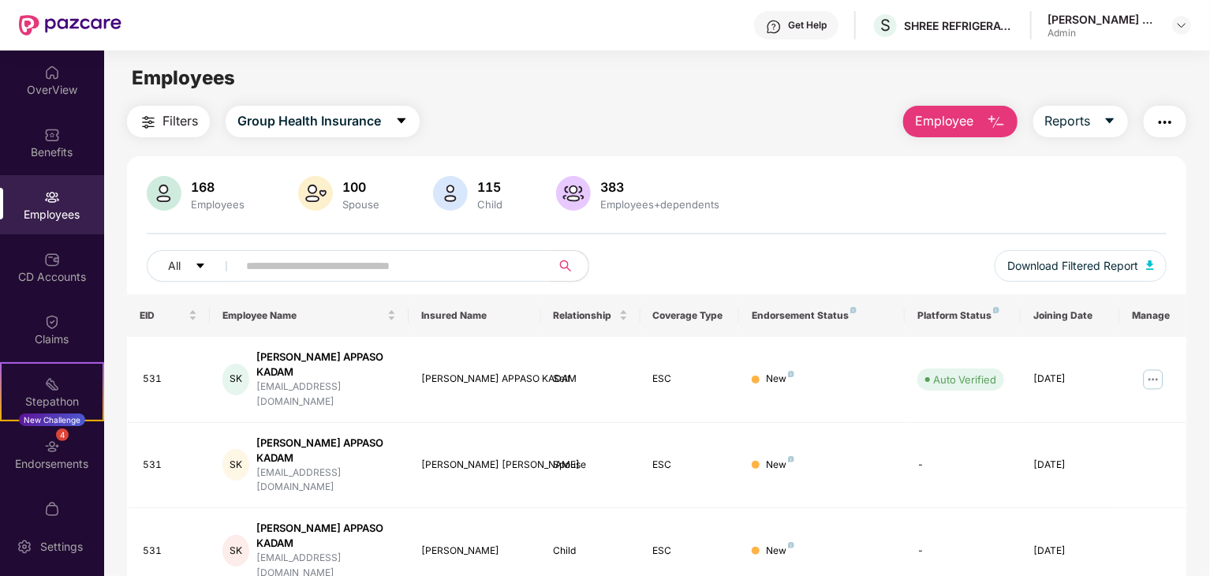
click at [300, 241] on div "168 Employees 100 Spouse 115 Child 383 Employees+dependents All Download Filter…" at bounding box center [657, 235] width 1060 height 118
click at [299, 260] on input "text" at bounding box center [387, 266] width 283 height 24
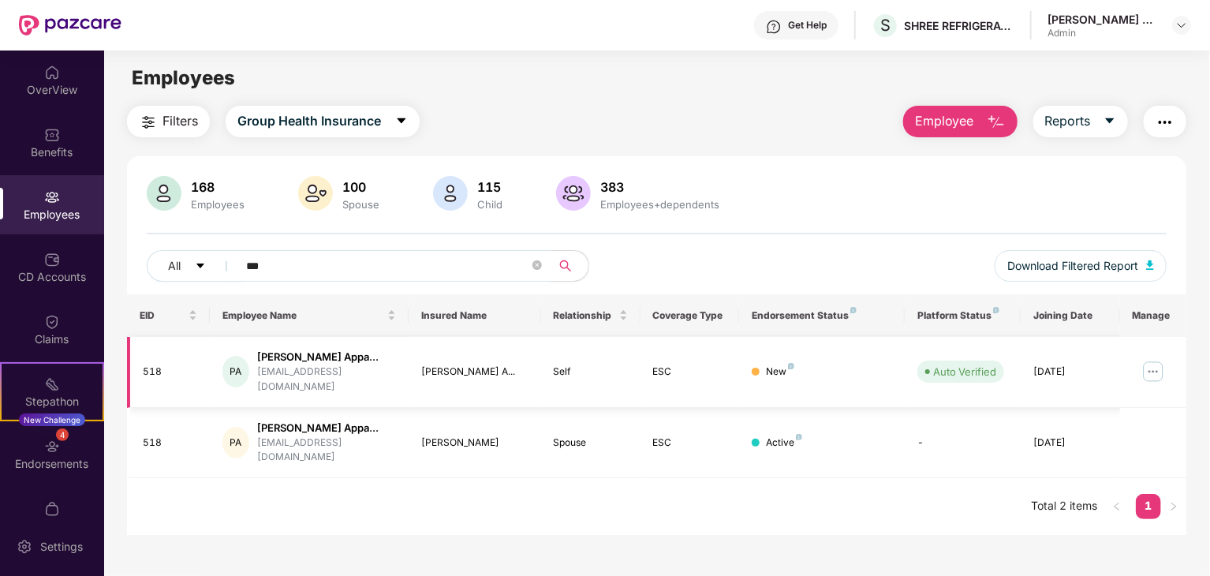
type input "***"
click at [347, 382] on td "PA Pentakota Venkata Appa... p.venkat42@gmail.com" at bounding box center [309, 372] width 199 height 71
